Goal: Information Seeking & Learning: Understand process/instructions

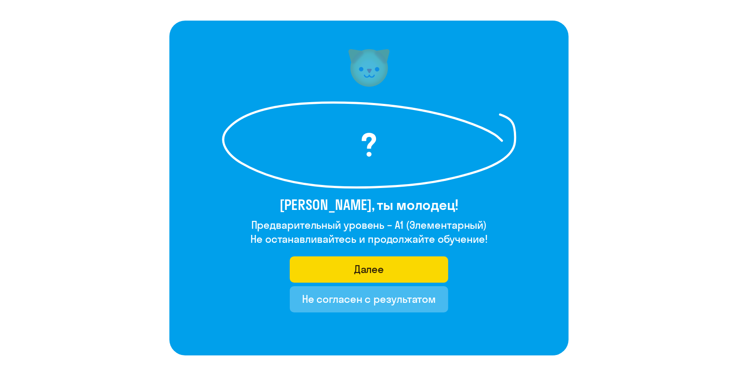
scroll to position [37, 0]
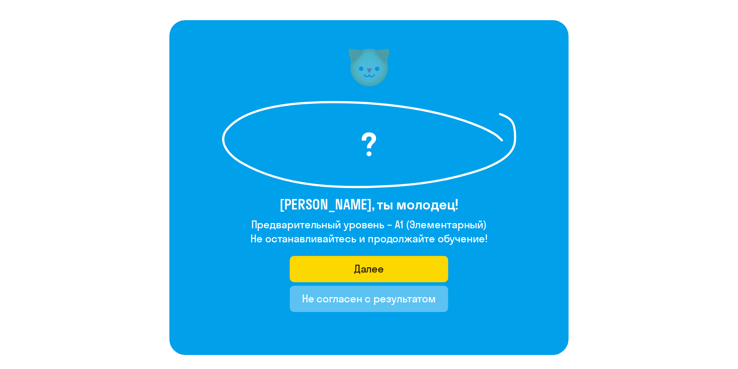
click at [381, 276] on font "Не согласен с результатом" at bounding box center [369, 298] width 134 height 13
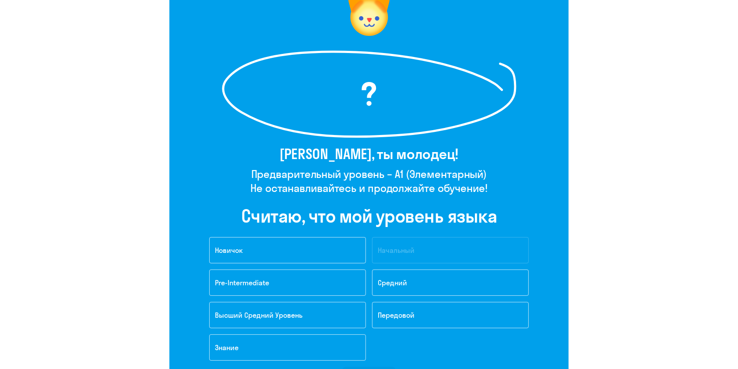
scroll to position [107, 0]
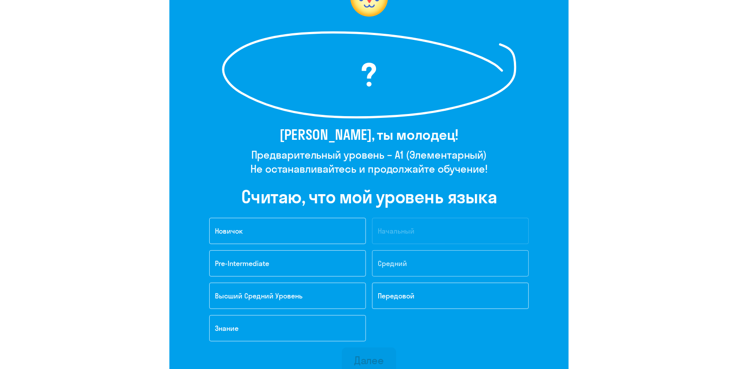
click at [417, 253] on button "Средний" at bounding box center [450, 263] width 157 height 26
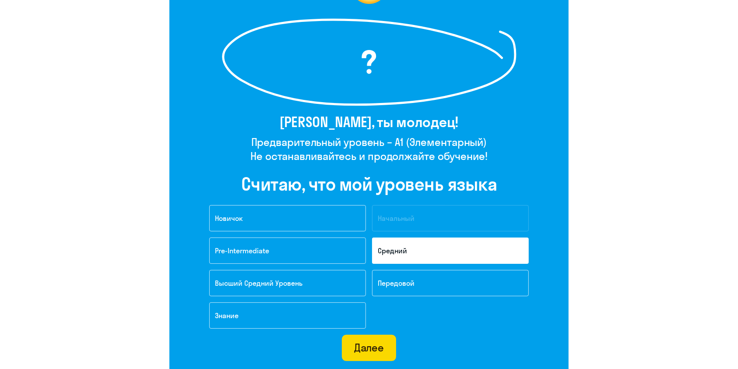
scroll to position [130, 0]
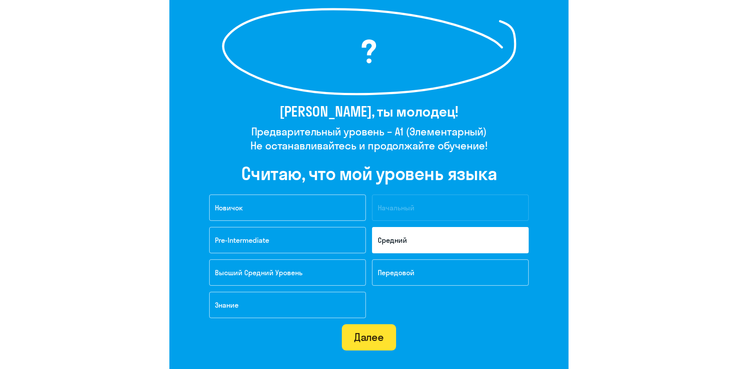
click at [370, 276] on font "Далее" at bounding box center [369, 336] width 30 height 13
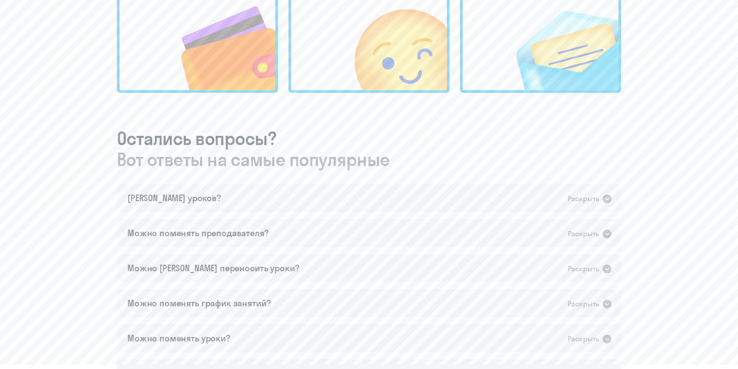
scroll to position [373, 0]
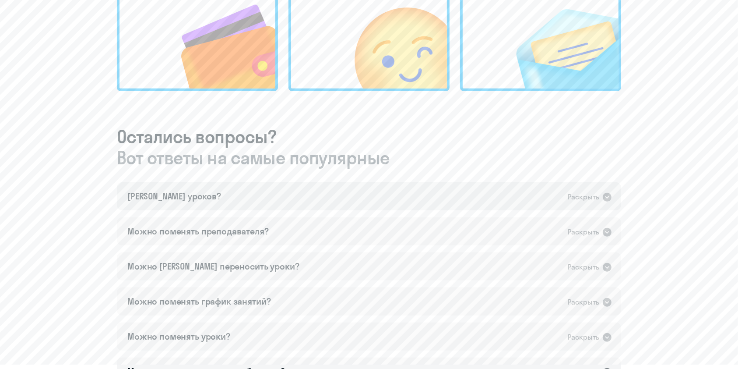
click at [560, 198] on font "Раскрыть" at bounding box center [584, 196] width 32 height 9
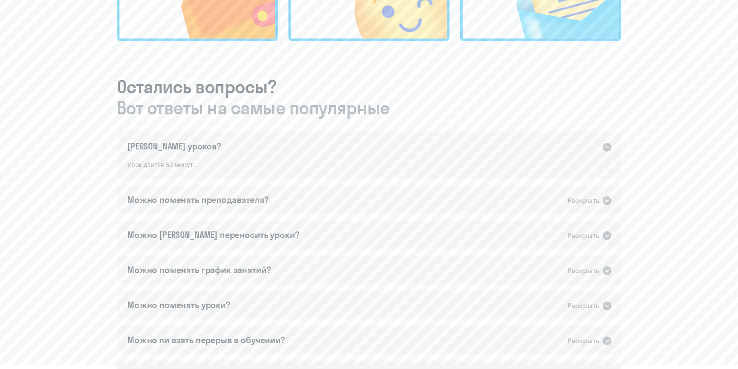
scroll to position [424, 0]
click at [560, 201] on font "Раскрыть" at bounding box center [584, 199] width 32 height 9
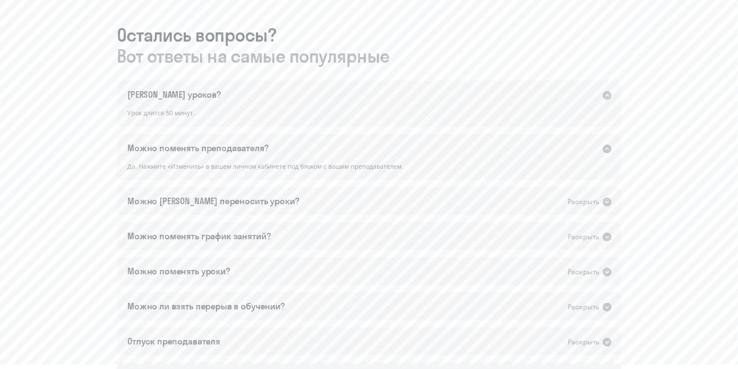
scroll to position [484, 0]
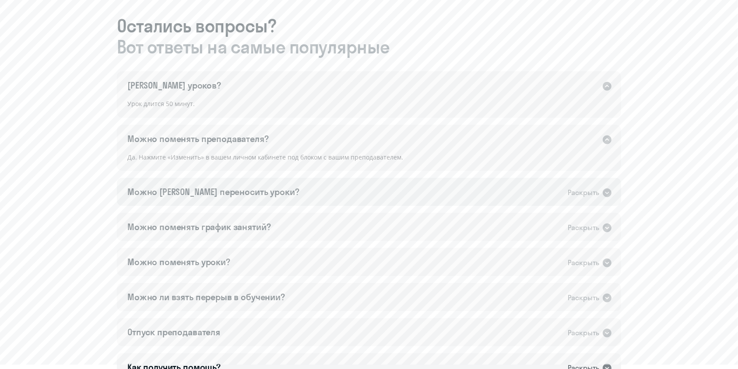
click at [560, 199] on div "Можно [PERSON_NAME] переносить уроки? Раскрыть" at bounding box center [369, 192] width 504 height 28
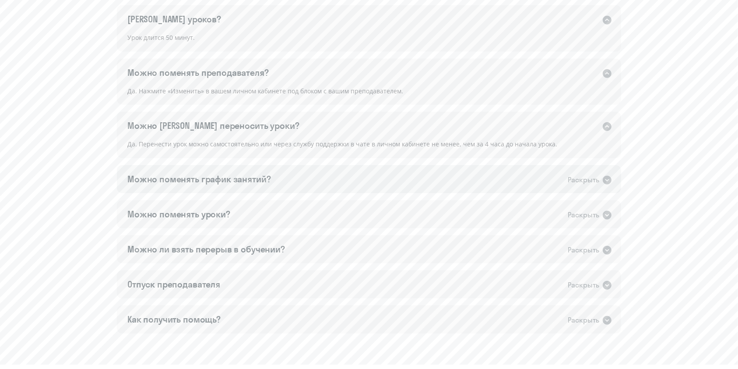
scroll to position [551, 0]
click at [560, 183] on font "Раскрыть" at bounding box center [584, 179] width 32 height 11
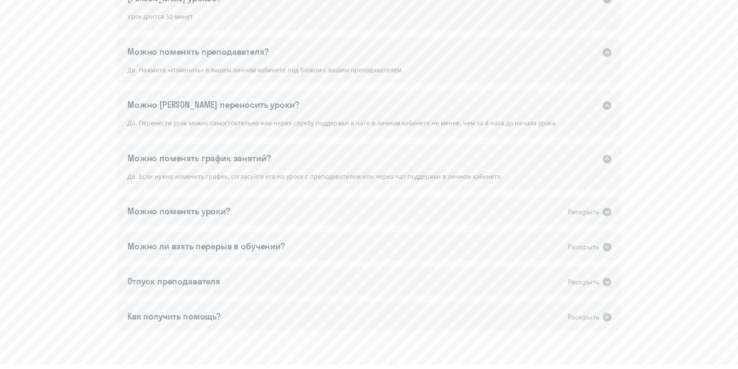
scroll to position [574, 0]
click at [436, 200] on div "Можно поменять уроки? Раскрыть" at bounding box center [369, 208] width 504 height 28
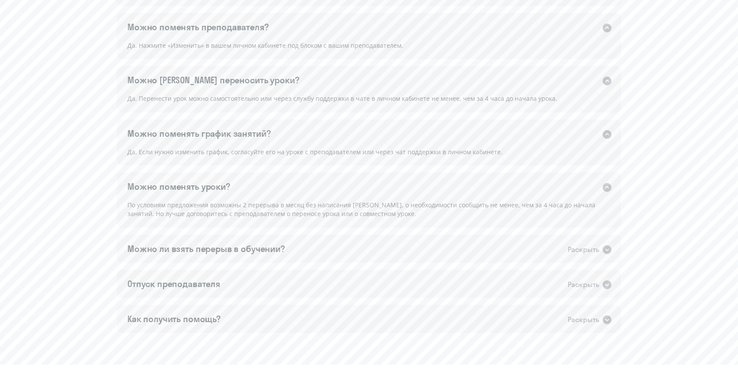
scroll to position [602, 0]
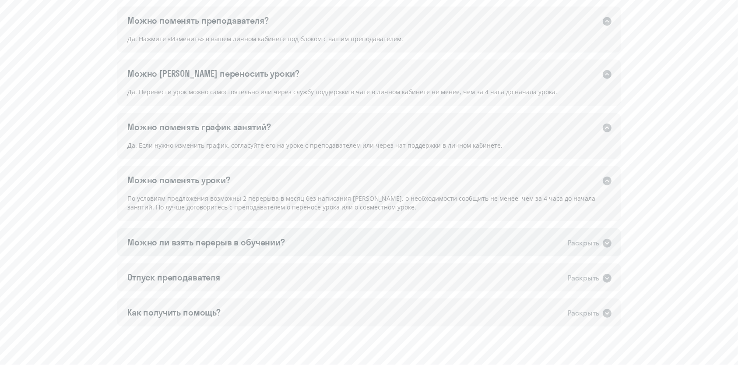
click at [310, 245] on div "Можно ли взять перерыв в обучении? Раскрыть" at bounding box center [369, 242] width 504 height 28
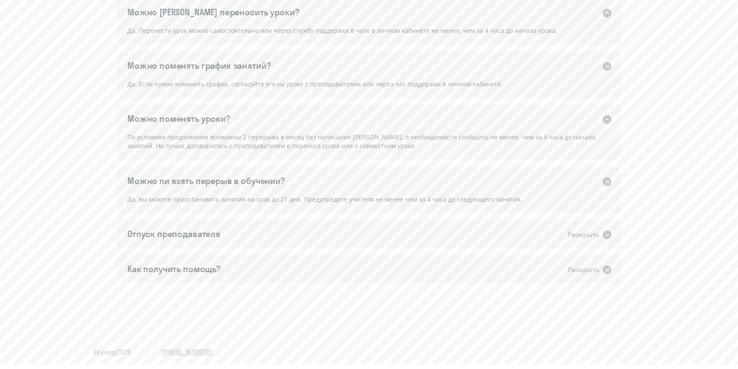
scroll to position [664, 0]
click at [263, 222] on div "Отпуск преподавателя Раскрыть" at bounding box center [369, 233] width 504 height 28
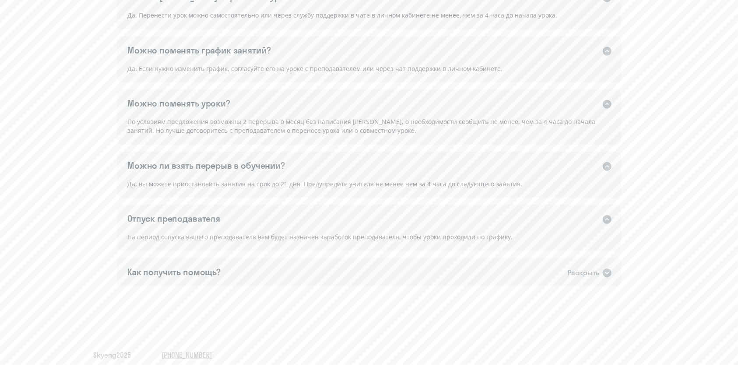
scroll to position [683, 0]
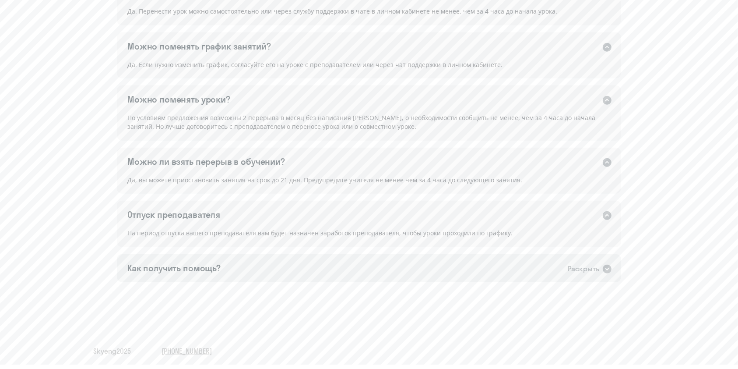
click at [260, 264] on div "Как получить помощь? Раскрыть" at bounding box center [369, 268] width 504 height 28
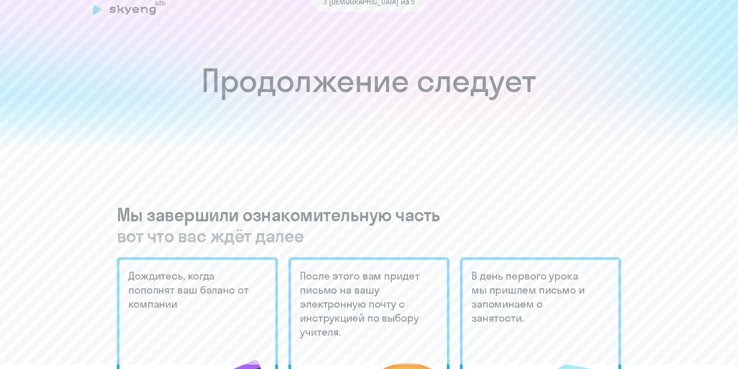
scroll to position [0, 0]
